Goal: Information Seeking & Learning: Learn about a topic

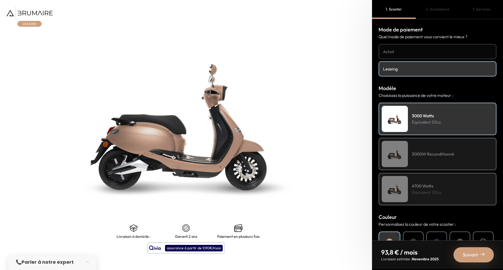
click at [437, 193] on p "Équivalent 125cc" at bounding box center [426, 192] width 30 height 6
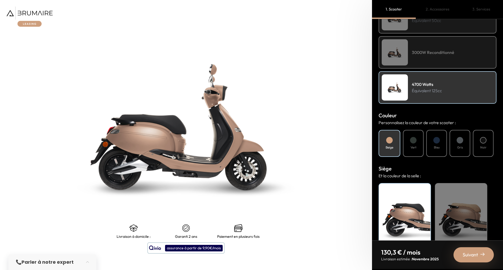
scroll to position [90, 0]
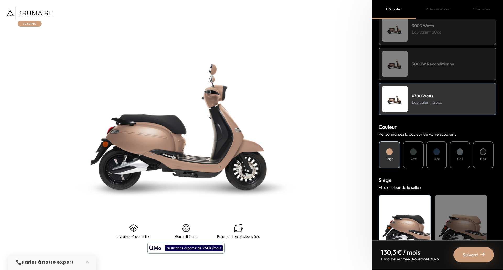
click at [408, 157] on div "Vert" at bounding box center [413, 154] width 21 height 27
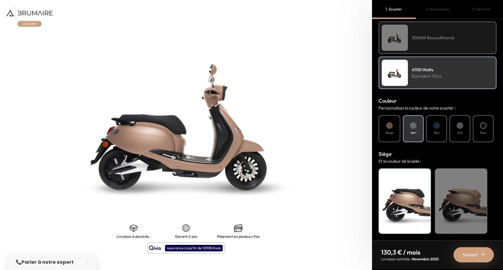
click at [485, 191] on div "Beige" at bounding box center [460, 200] width 52 height 65
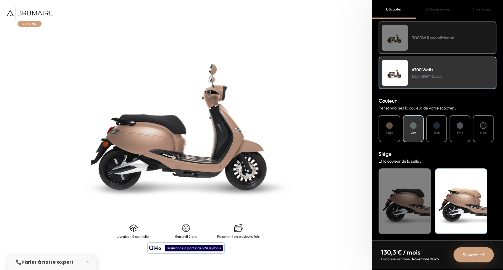
click at [410, 195] on div "Noir" at bounding box center [404, 200] width 52 height 65
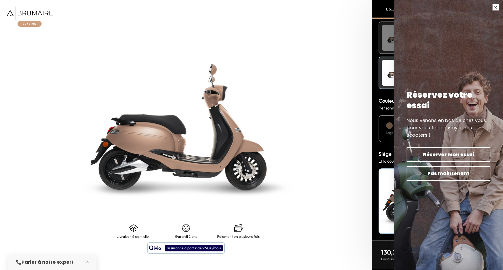
click at [493, 7] on button "button" at bounding box center [495, 7] width 15 height 15
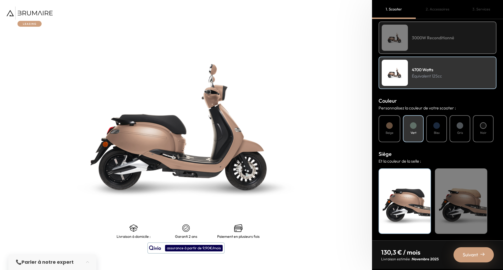
click at [441, 121] on div "Bleu" at bounding box center [436, 128] width 21 height 27
click at [489, 128] on div "Noir" at bounding box center [482, 128] width 21 height 27
click at [482, 256] on img at bounding box center [482, 254] width 4 height 4
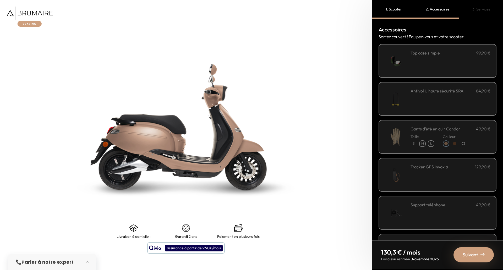
click at [446, 64] on div "**********" at bounding box center [450, 61] width 80 height 22
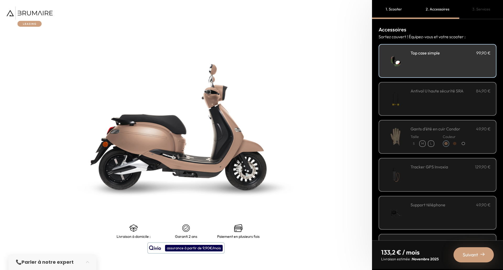
click at [445, 64] on div "**********" at bounding box center [450, 61] width 80 height 22
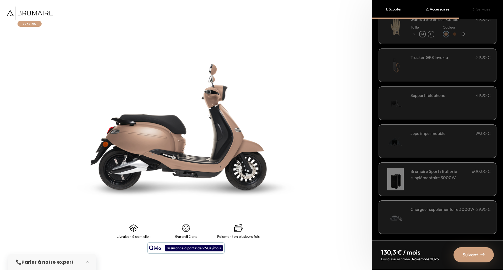
scroll to position [110, 0]
click at [475, 256] on span "Suivant" at bounding box center [469, 254] width 15 height 7
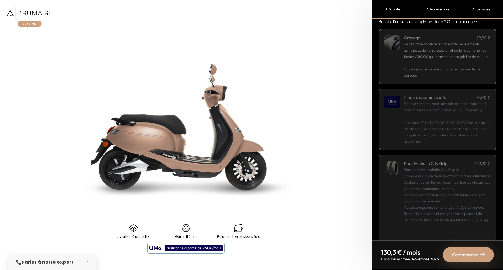
scroll to position [23, 0]
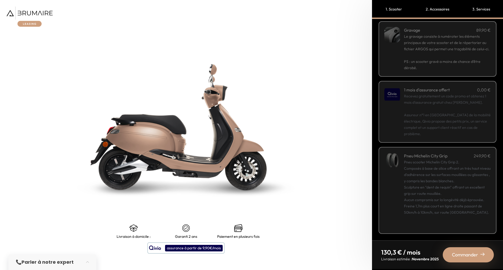
click at [480, 254] on img at bounding box center [482, 254] width 4 height 4
